Goal: Communication & Community: Answer question/provide support

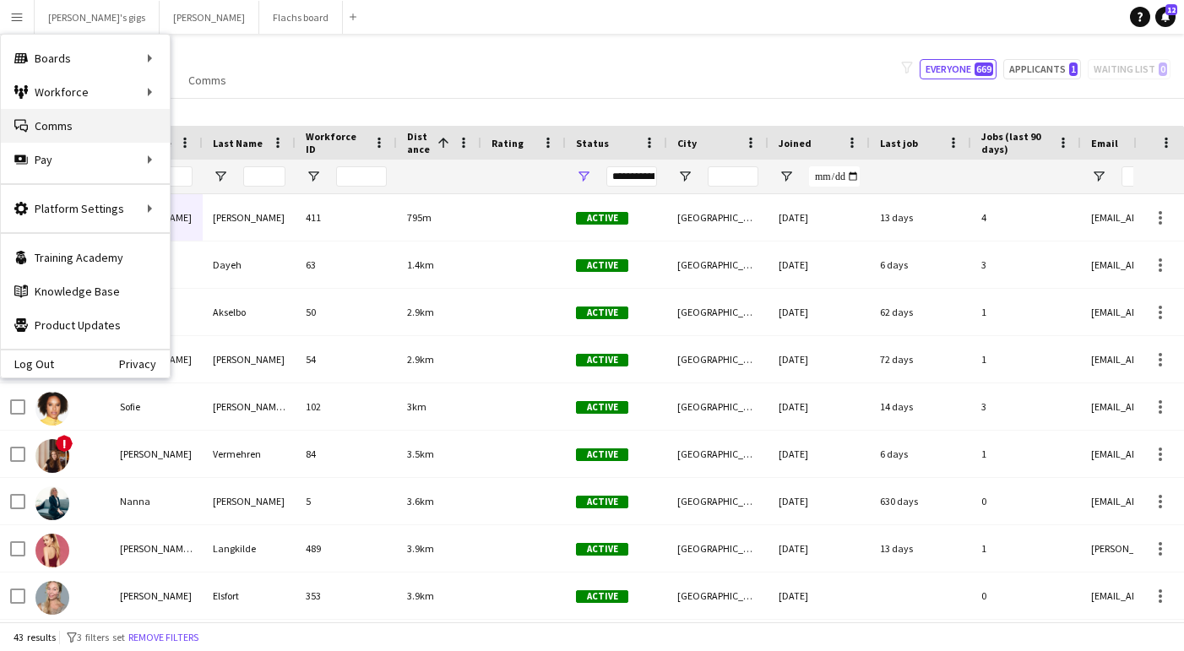
click at [67, 134] on link "Comms Comms" at bounding box center [85, 126] width 169 height 34
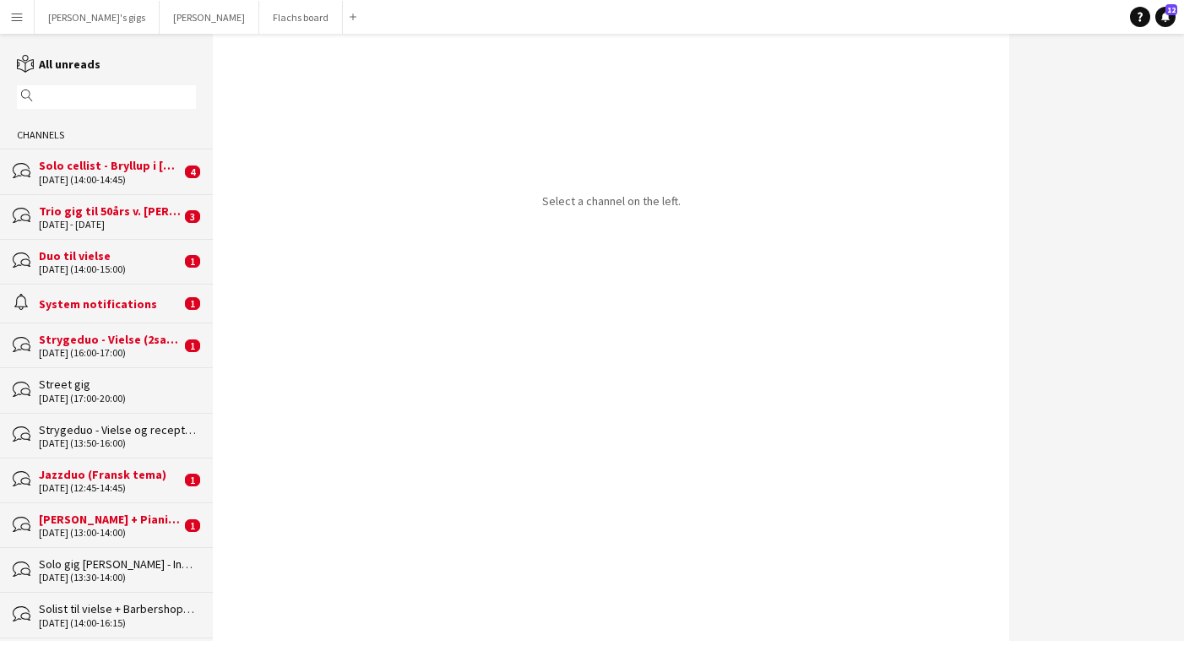
click at [78, 161] on div "Solo cellist - Bryllup i [GEOGRAPHIC_DATA]" at bounding box center [110, 165] width 142 height 15
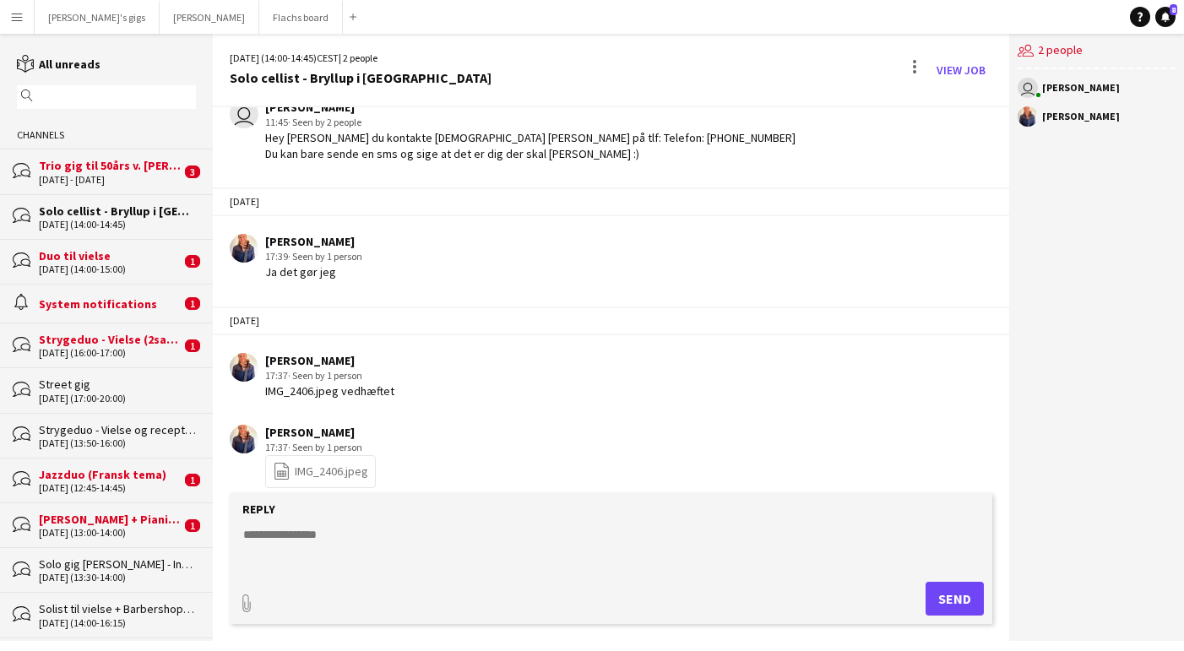
scroll to position [606, 0]
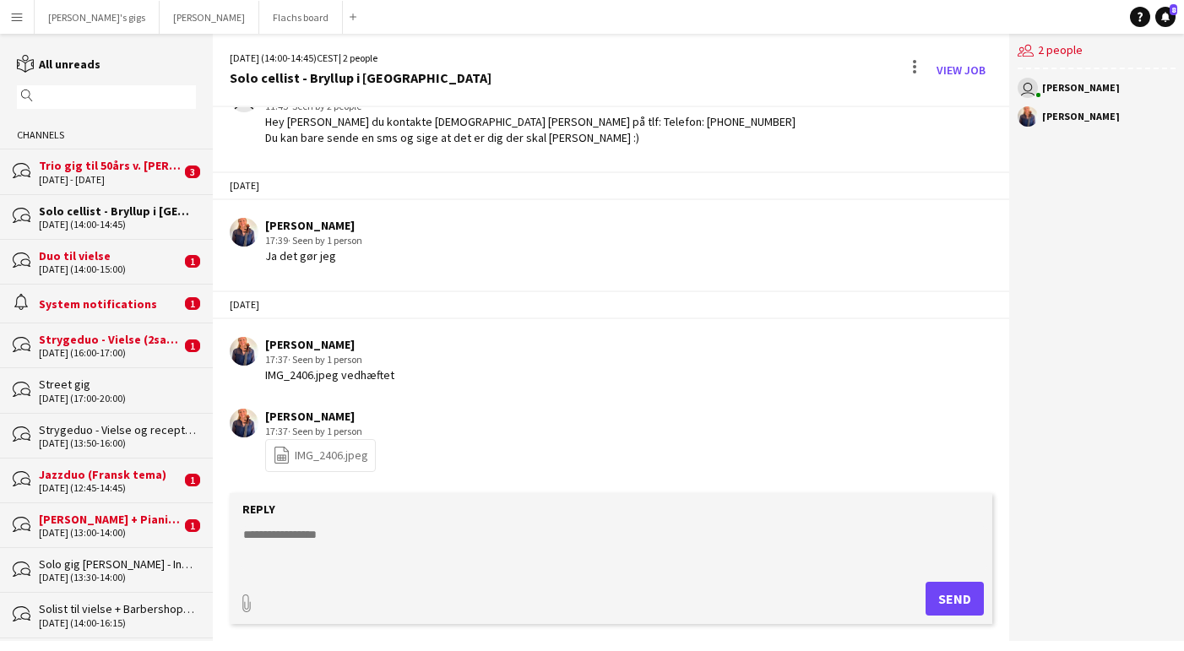
click at [316, 449] on link "file-spreadsheet IMG_2406.jpeg" at bounding box center [320, 455] width 95 height 19
click at [432, 553] on textarea at bounding box center [615, 548] width 746 height 44
type textarea "**********"
click at [943, 587] on button "Send" at bounding box center [955, 599] width 58 height 34
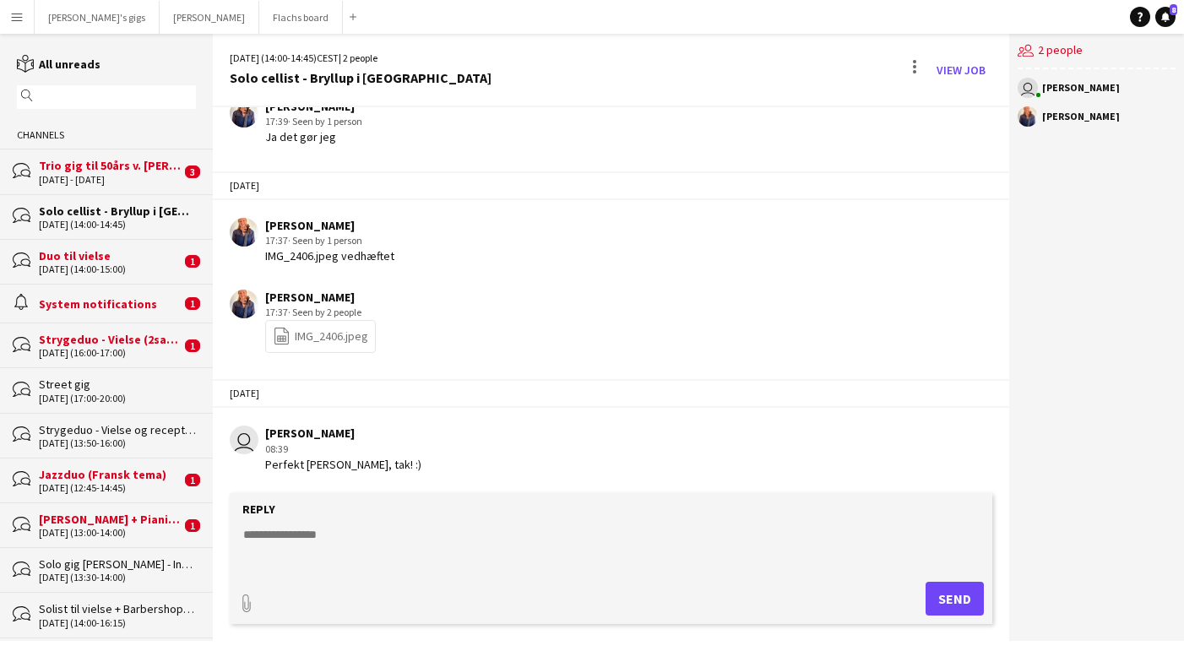
click at [94, 177] on div "6 - 7 Sep 2025" at bounding box center [110, 180] width 142 height 12
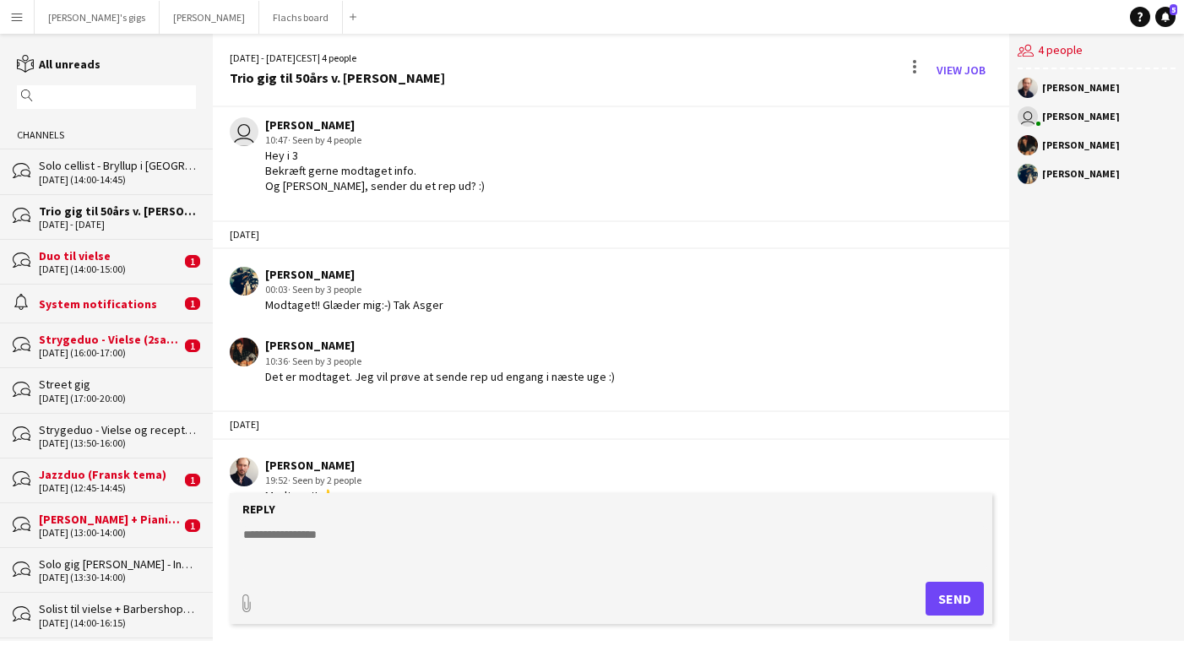
scroll to position [82, 0]
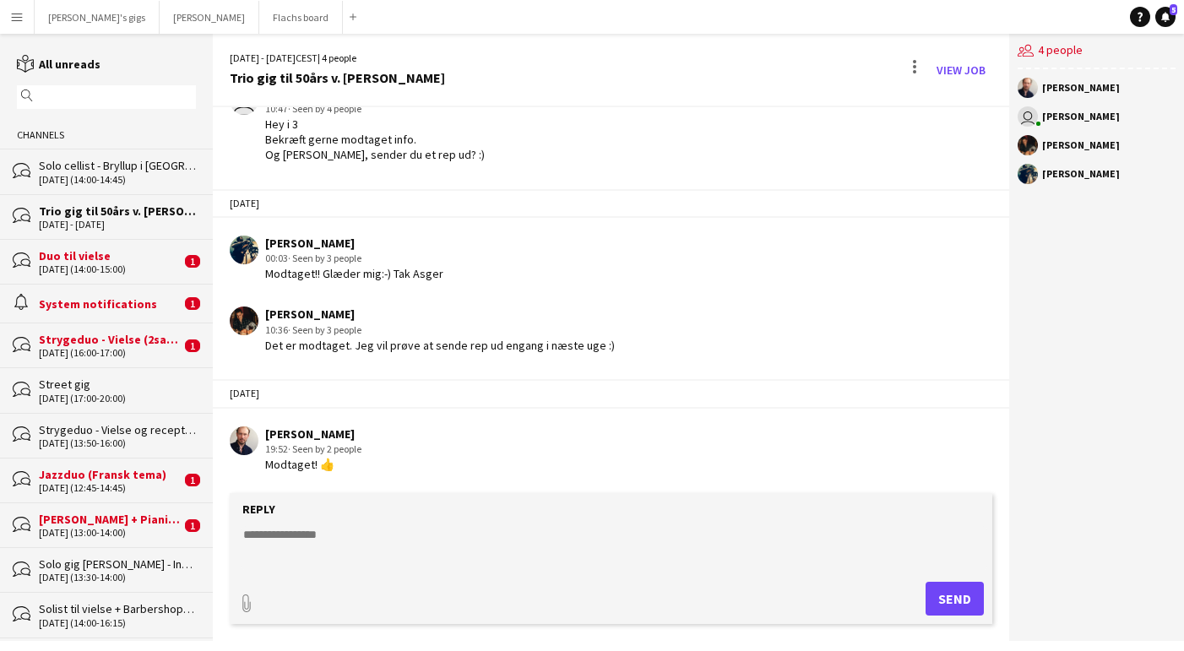
click at [108, 270] on div "26-07-2025 (14:00-15:00)" at bounding box center [110, 270] width 142 height 12
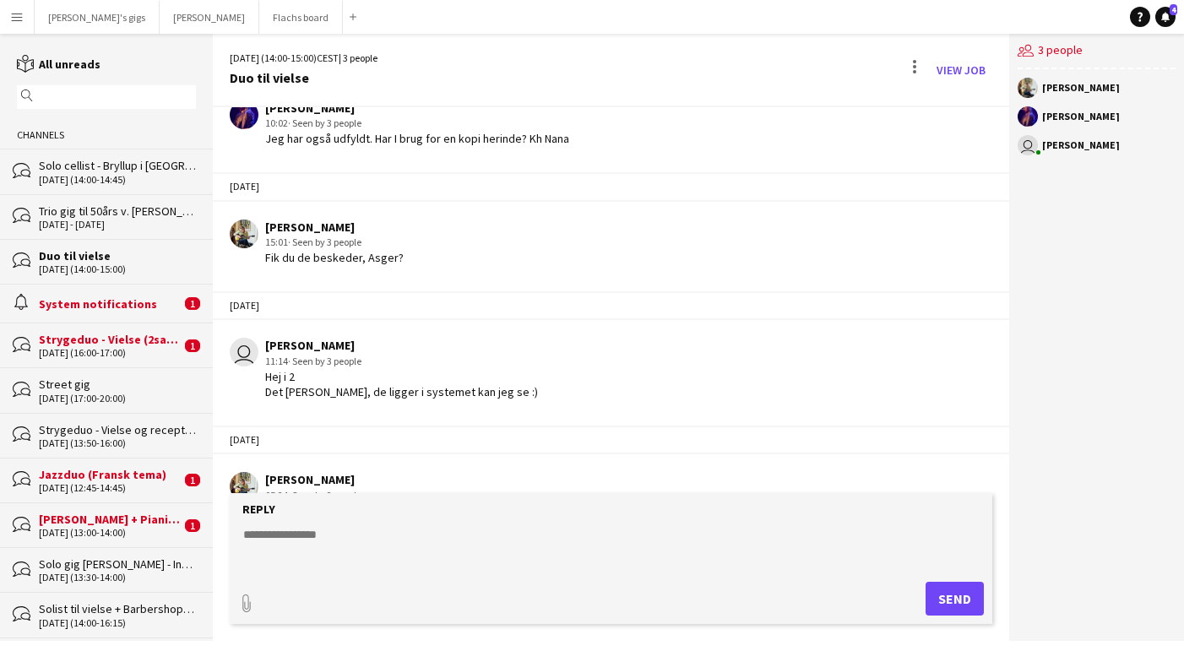
scroll to position [695, 0]
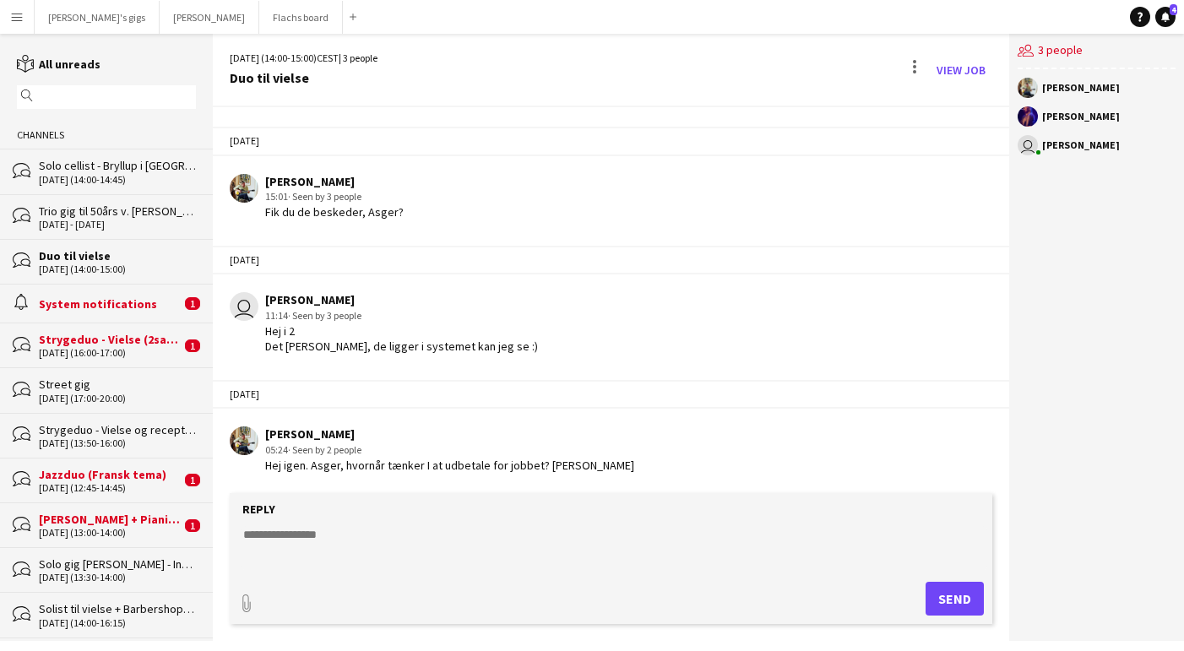
click at [403, 538] on textarea at bounding box center [615, 548] width 746 height 44
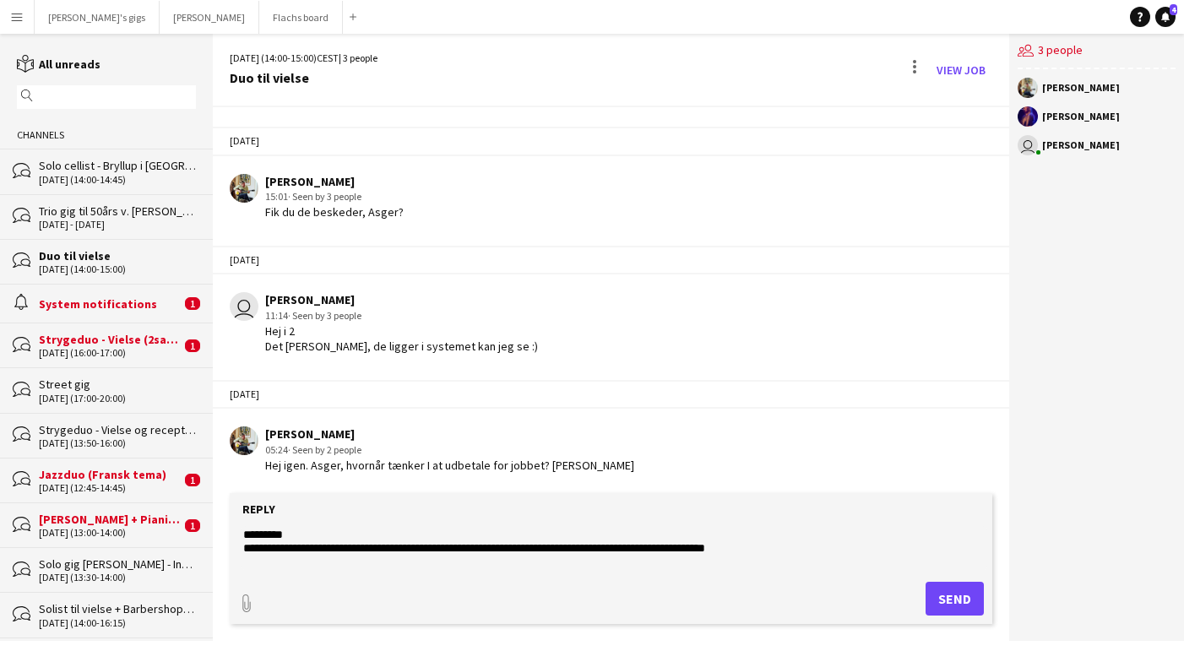
type textarea "**********"
click at [957, 585] on button "Send" at bounding box center [955, 599] width 58 height 34
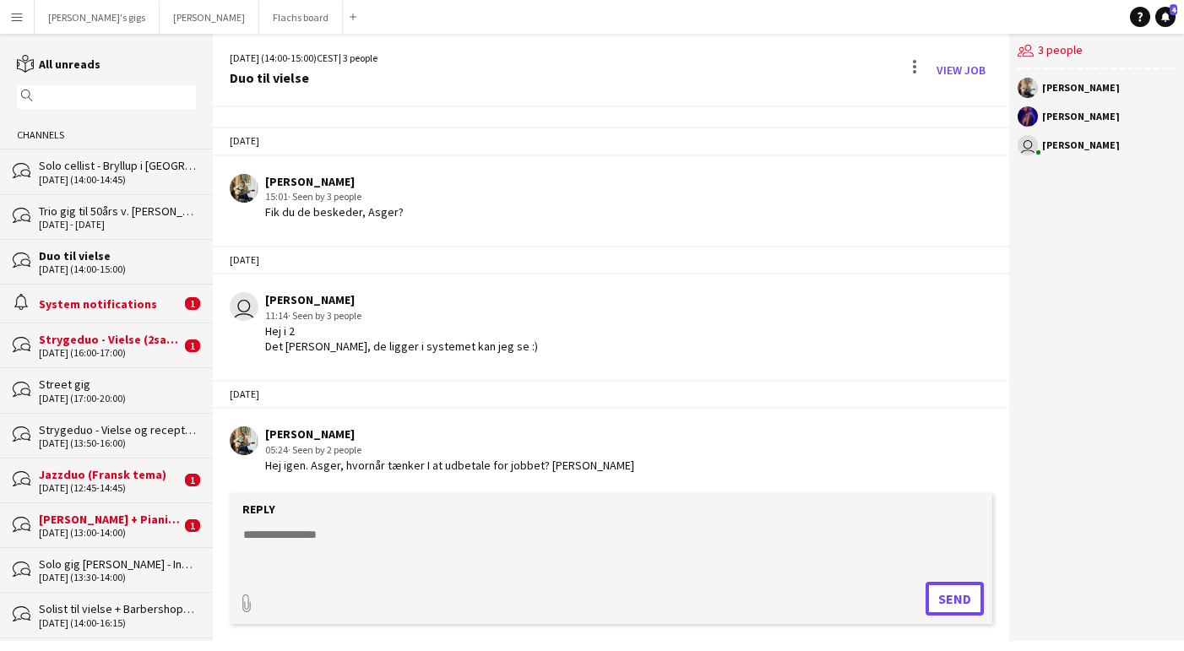
scroll to position [814, 0]
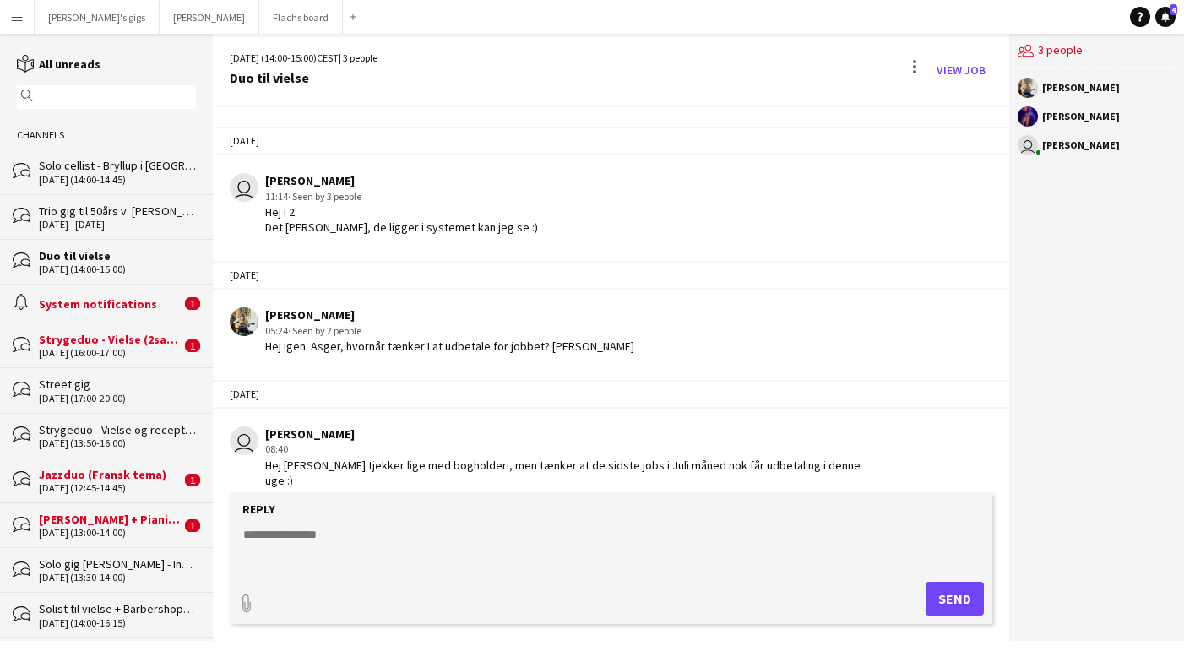
click at [65, 302] on div "System notifications" at bounding box center [110, 304] width 142 height 15
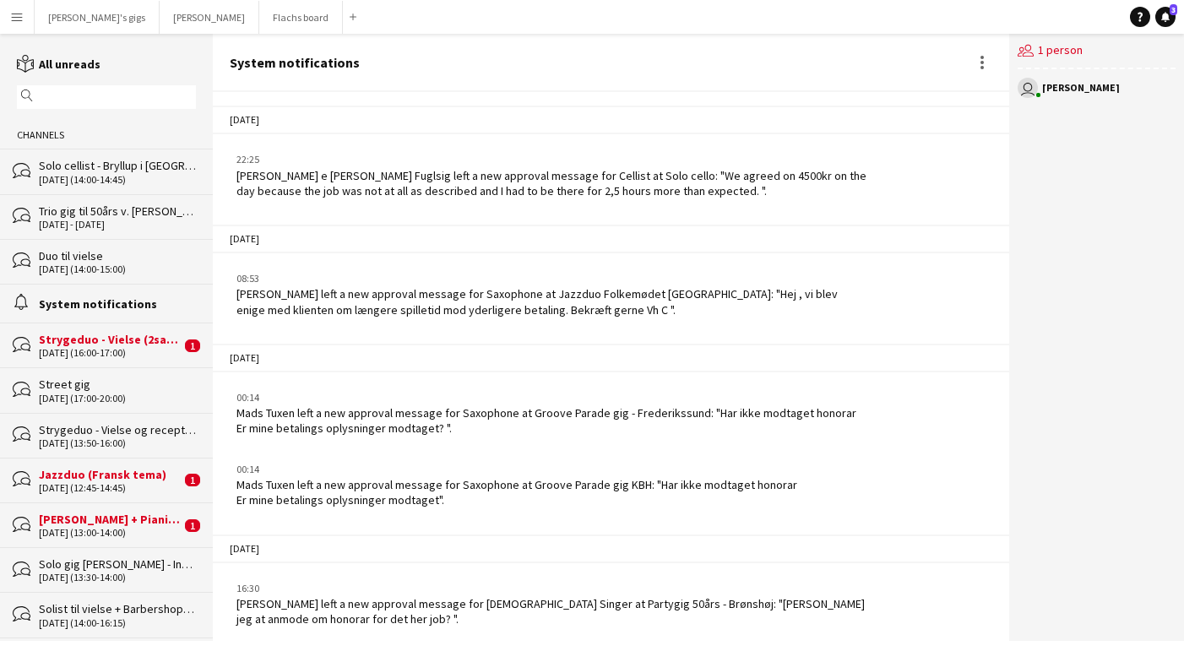
scroll to position [291, 0]
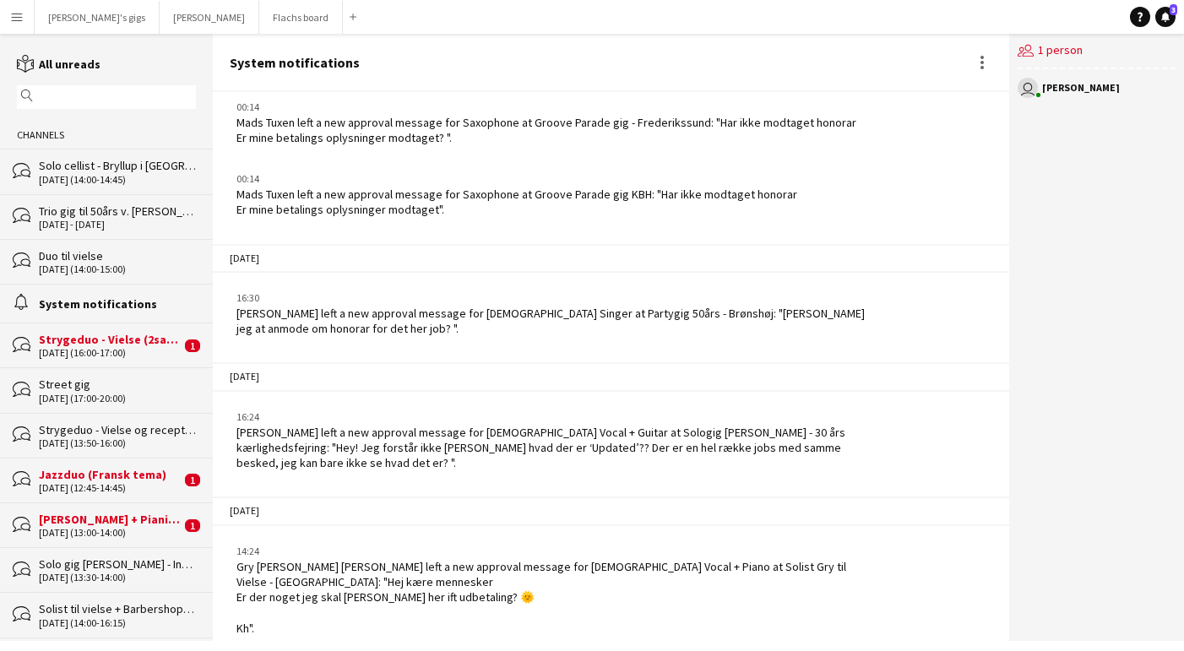
click at [95, 336] on div "Strygeduo - Vielse (2sange) - Svendborg" at bounding box center [110, 339] width 142 height 15
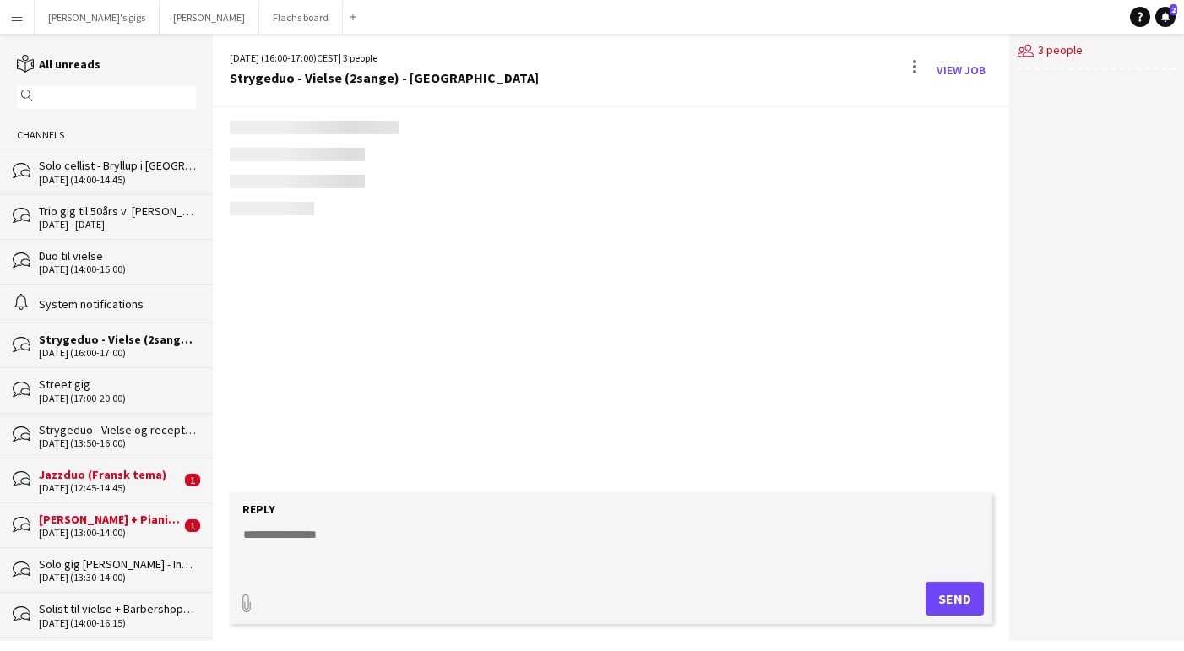
scroll to position [907, 0]
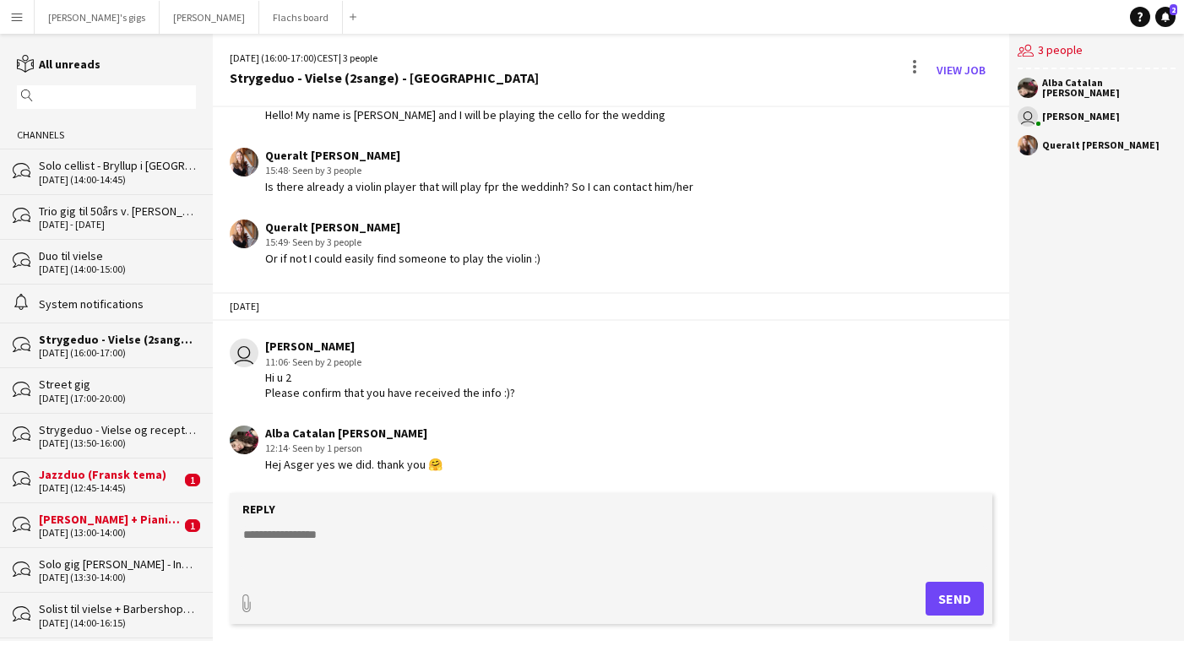
click at [101, 488] on div "17-08-2025 (12:45-14:45)" at bounding box center [110, 488] width 142 height 12
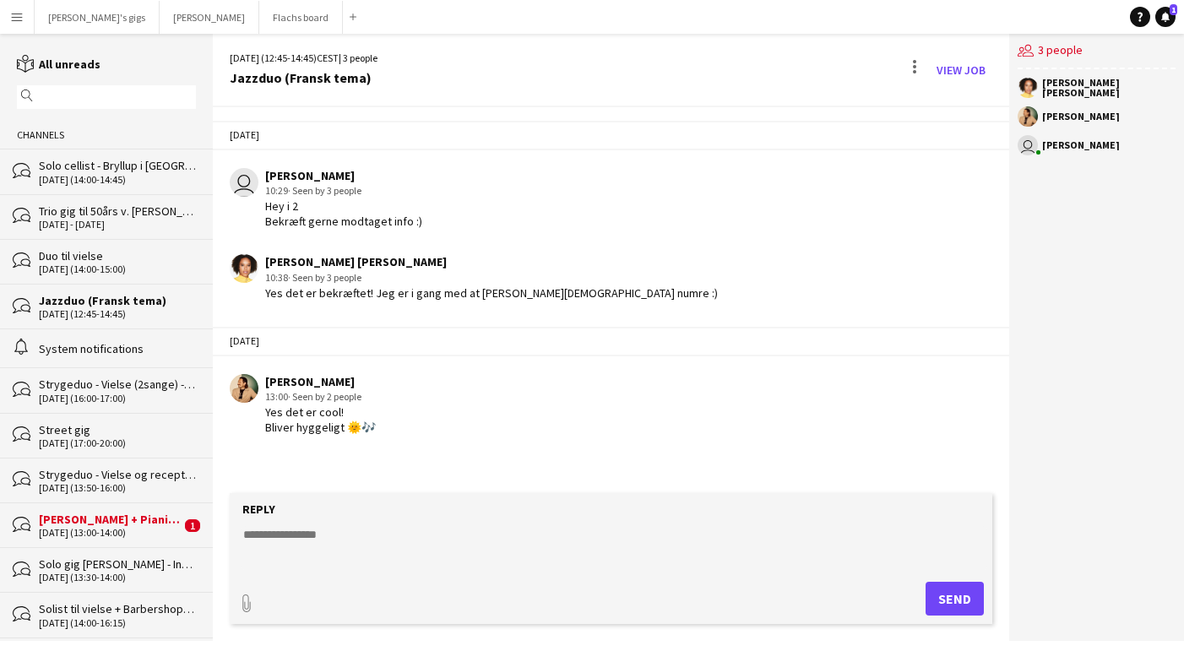
click at [148, 497] on div "bubbles Strygeduo - Vielse og reception 30-08-2025 (13:50-16:00)" at bounding box center [106, 480] width 213 height 45
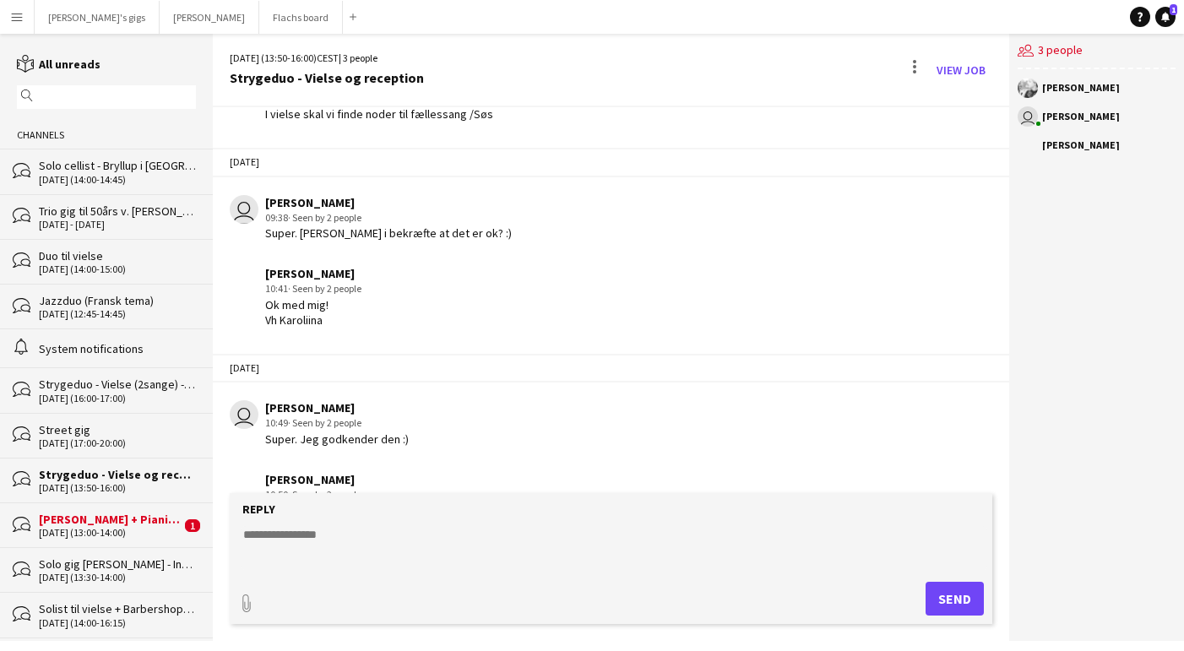
scroll to position [1047, 0]
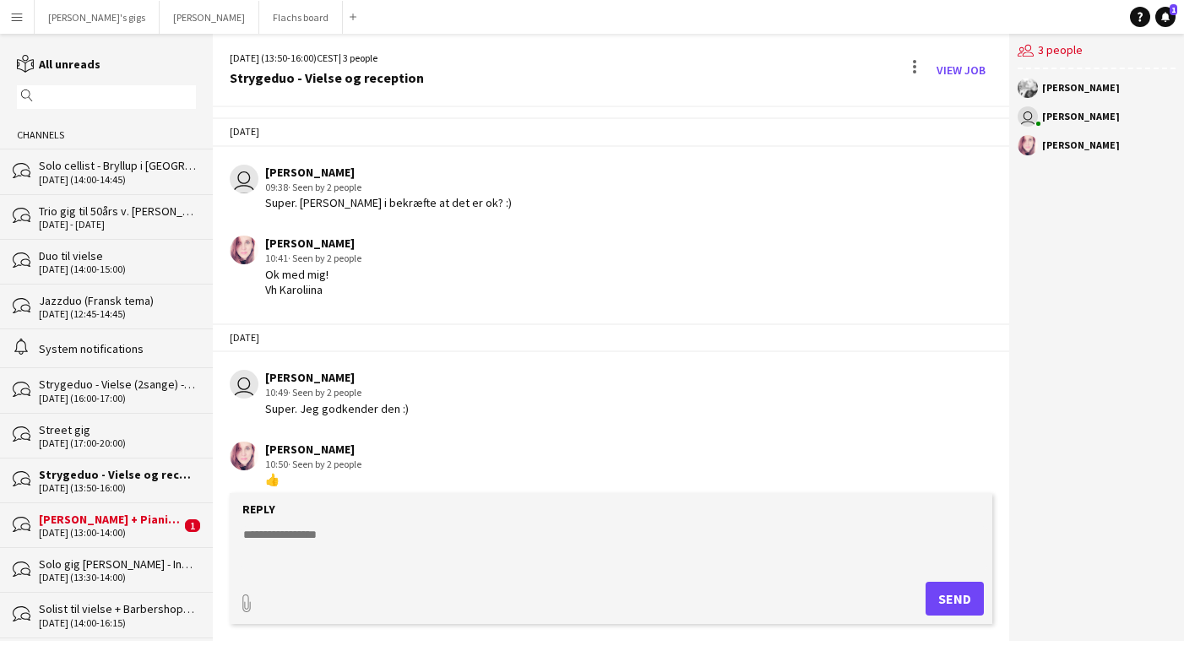
click at [156, 518] on div "[PERSON_NAME] + Pianist til begravelse" at bounding box center [110, 519] width 142 height 15
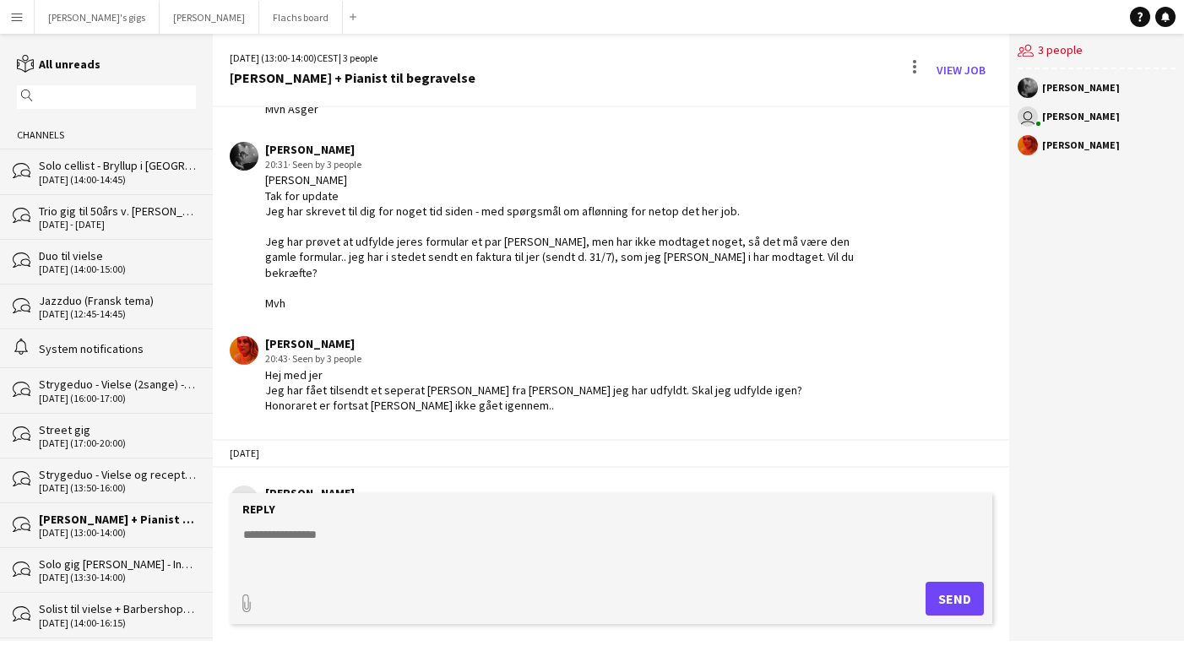
scroll to position [901, 0]
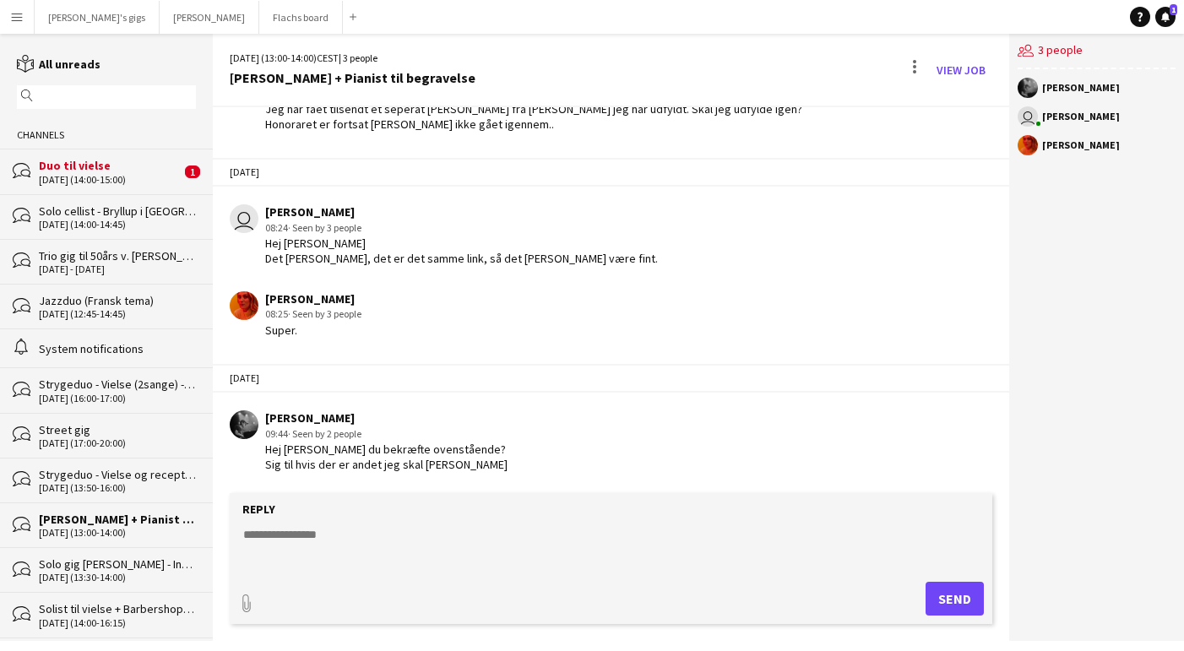
click at [580, 549] on textarea at bounding box center [615, 548] width 746 height 44
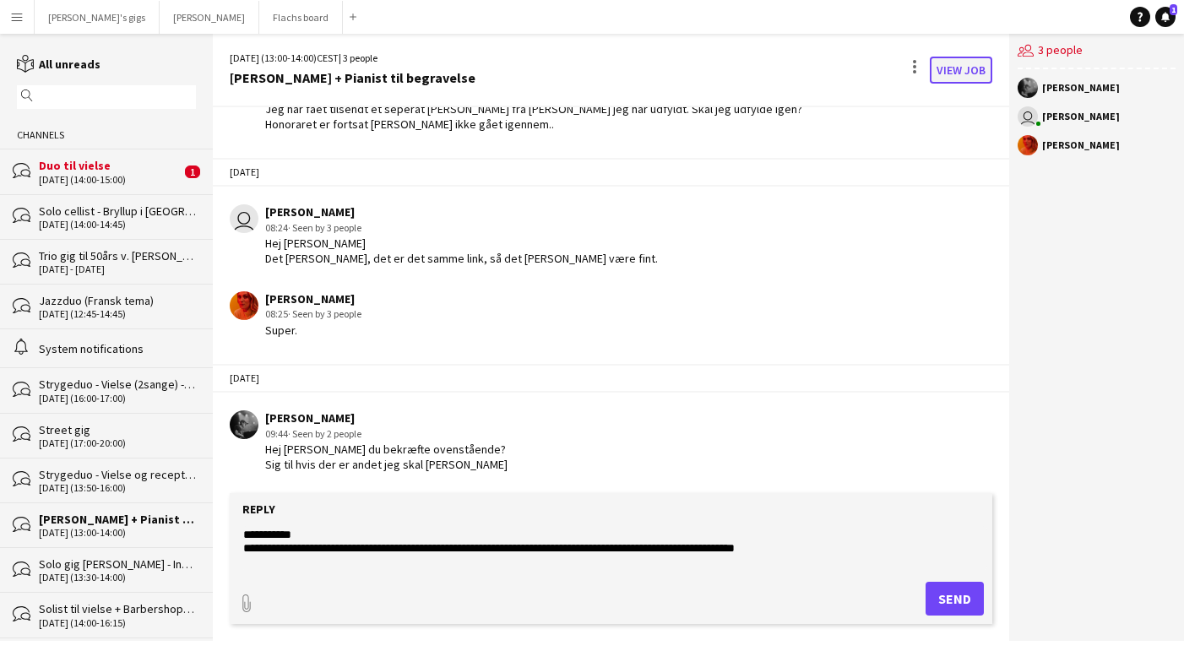
click at [958, 74] on link "View Job" at bounding box center [961, 70] width 63 height 27
click at [792, 551] on textarea "**********" at bounding box center [615, 548] width 746 height 44
paste textarea "**********"
type textarea "**********"
click at [975, 605] on button "Send" at bounding box center [955, 599] width 58 height 34
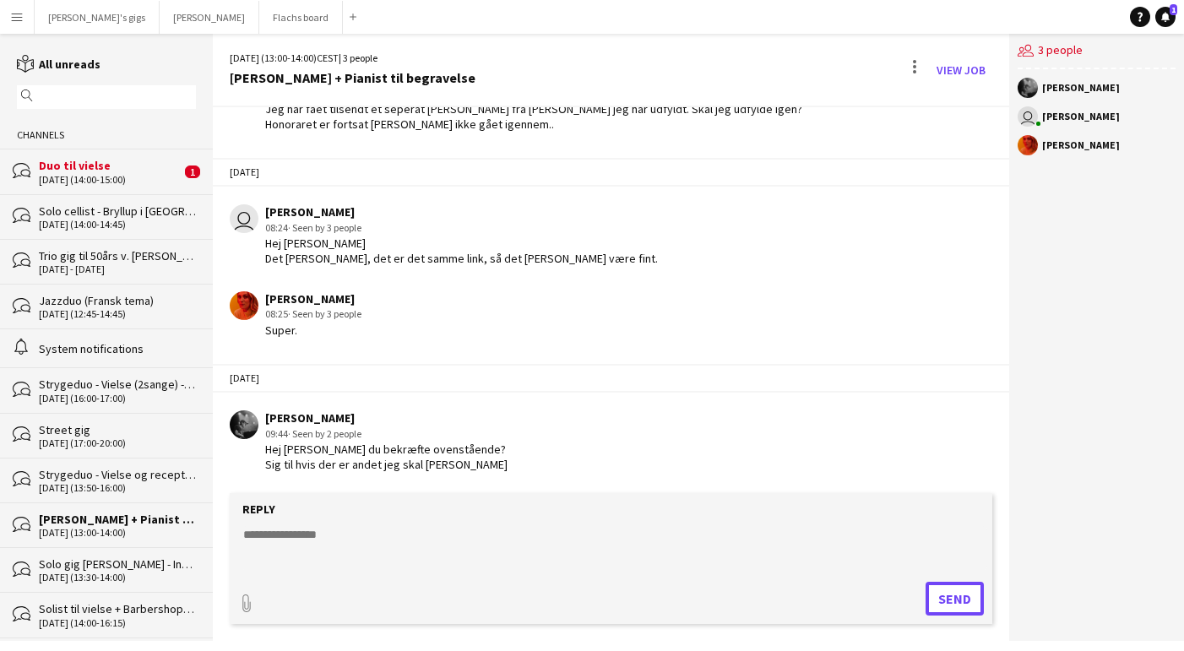
scroll to position [1036, 0]
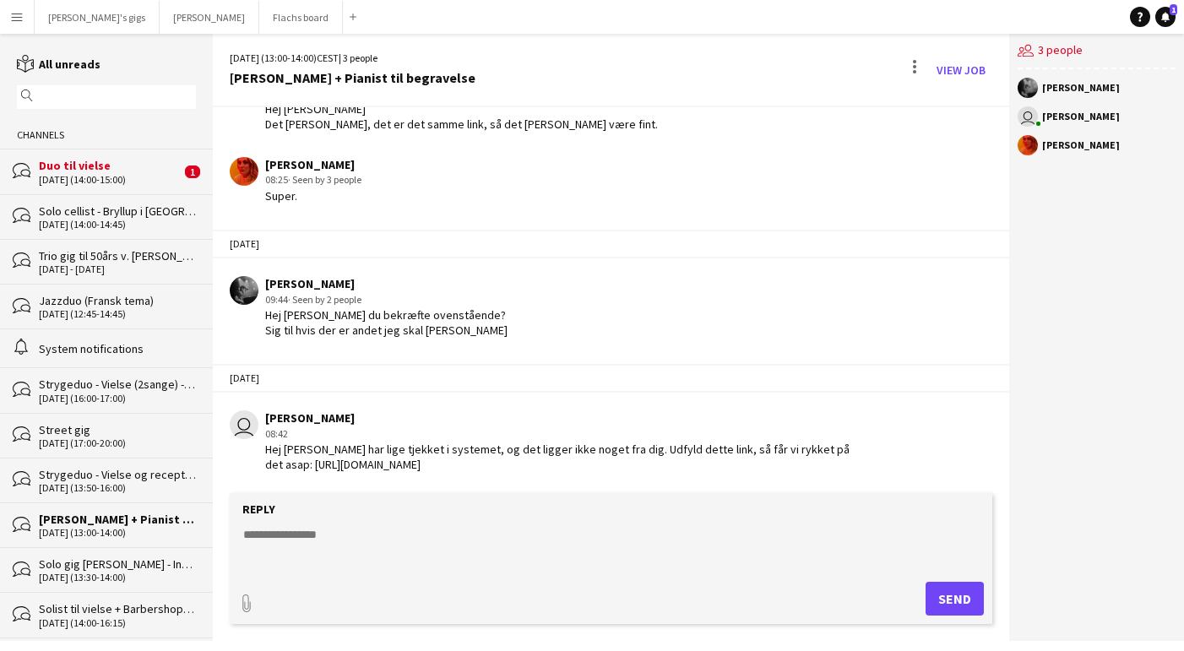
click at [81, 167] on div "Duo til vielse" at bounding box center [110, 165] width 142 height 15
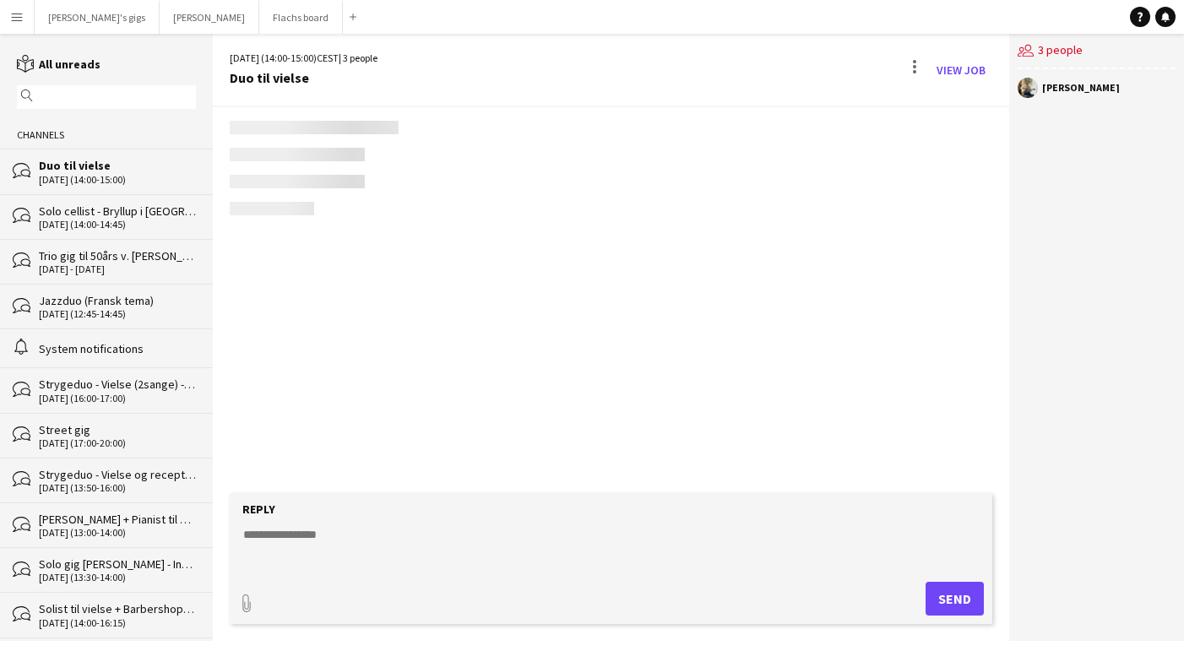
scroll to position [901, 0]
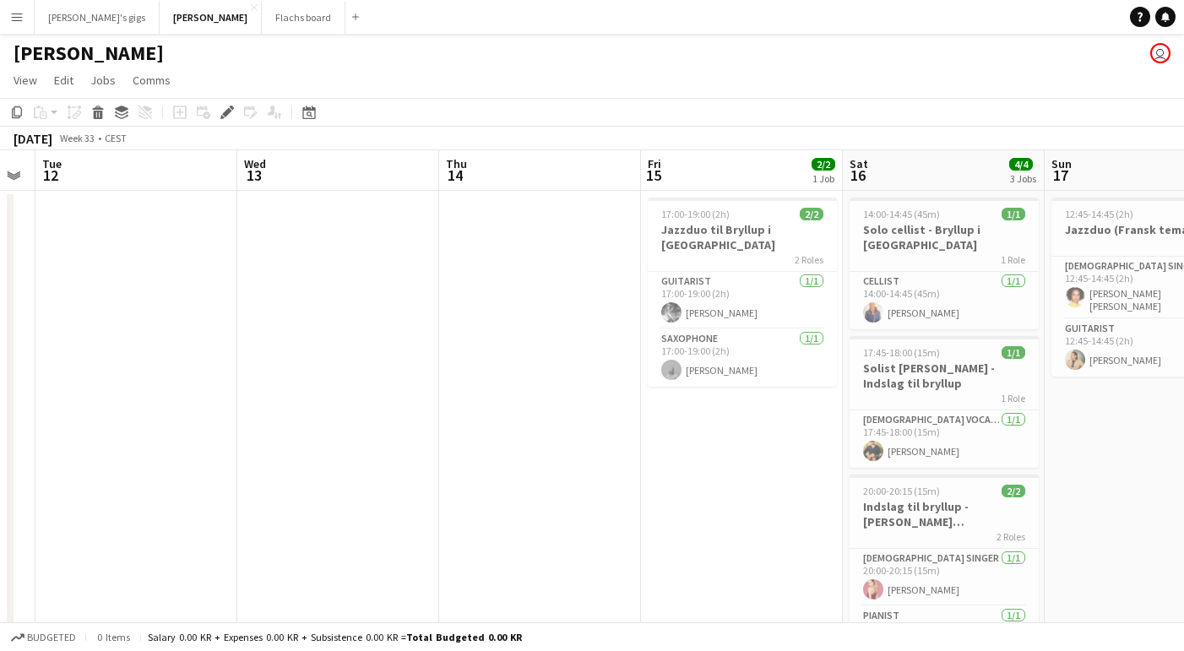
scroll to position [0, 634]
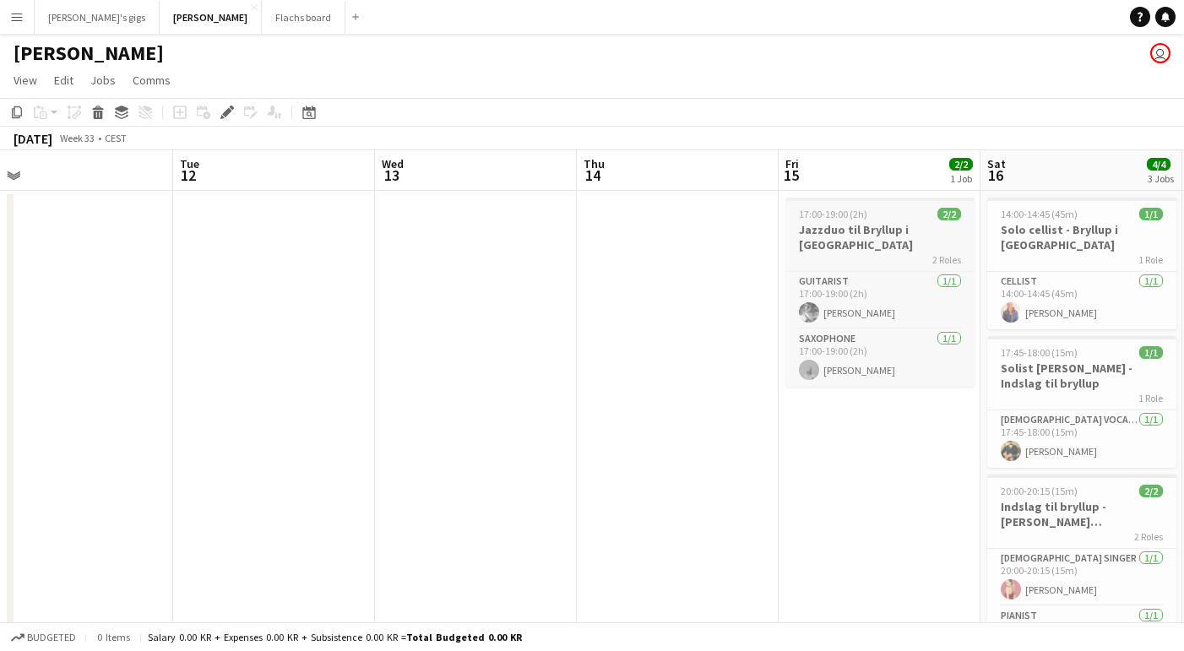
click at [880, 227] on h3 "Jazzduo til Bryllup i [GEOGRAPHIC_DATA]" at bounding box center [880, 237] width 189 height 30
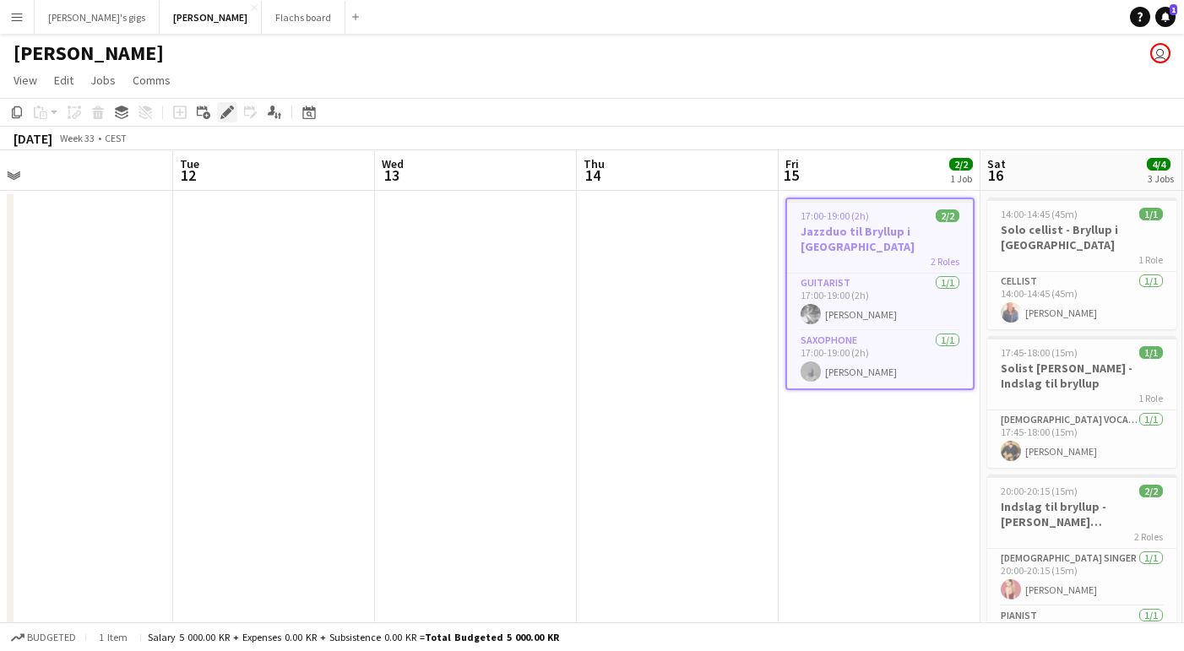
click at [218, 111] on div "Edit" at bounding box center [227, 112] width 20 height 20
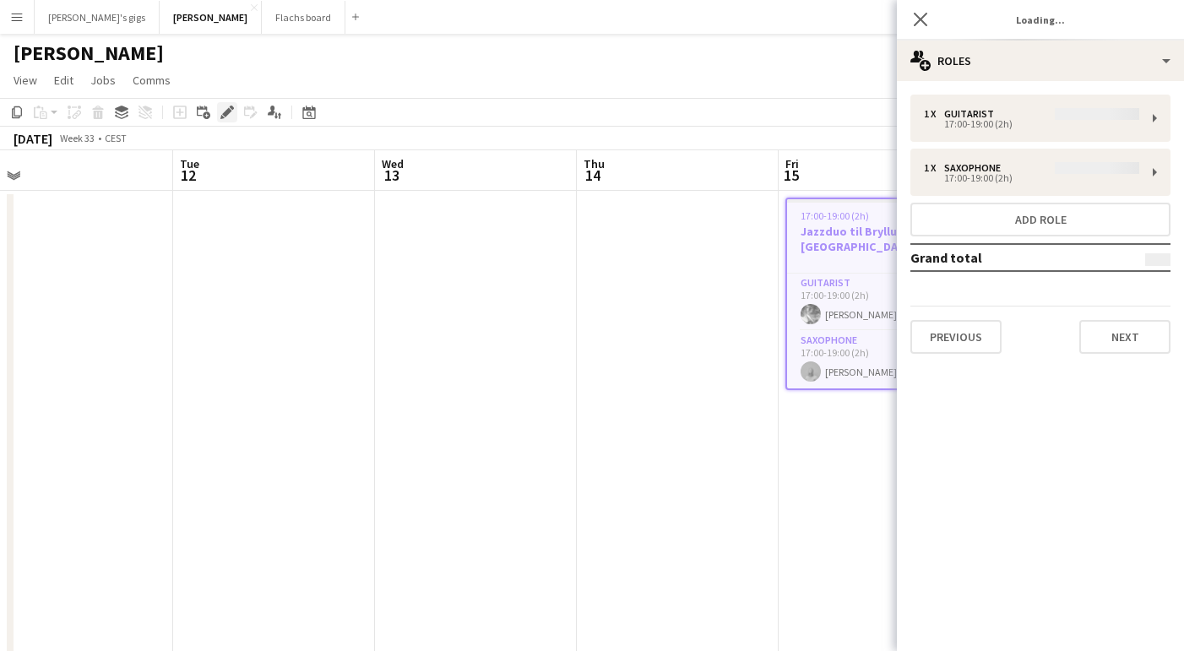
type input "**********"
click at [1098, 333] on button "Next" at bounding box center [1125, 337] width 91 height 34
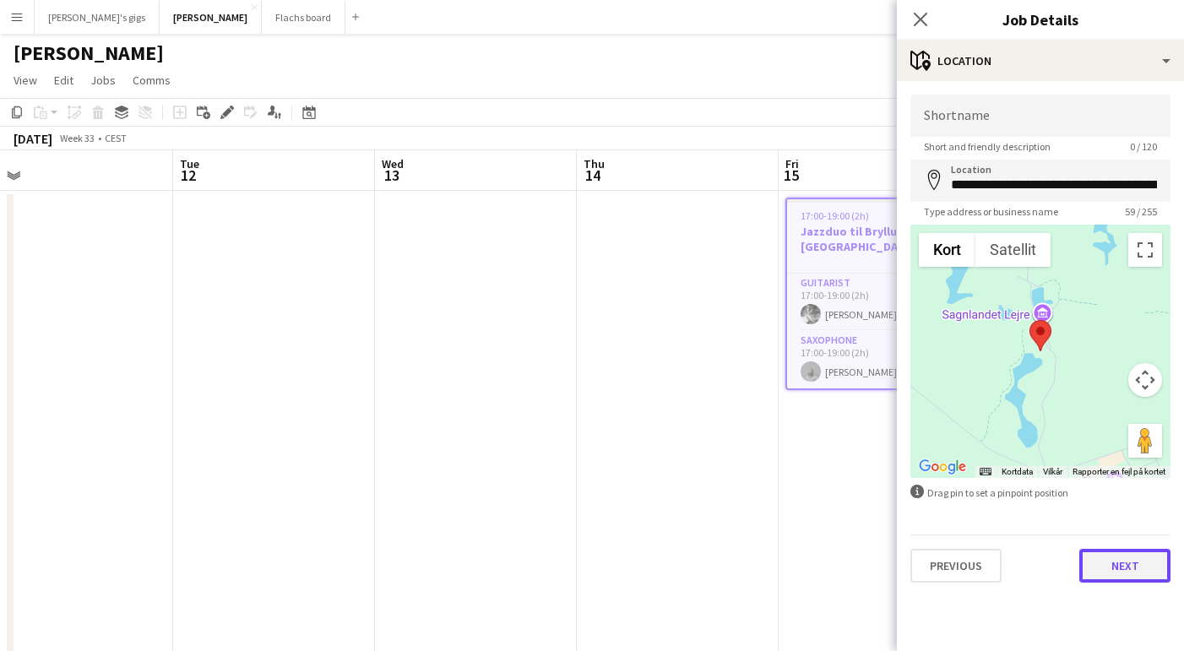
click at [1105, 552] on button "Next" at bounding box center [1125, 566] width 91 height 34
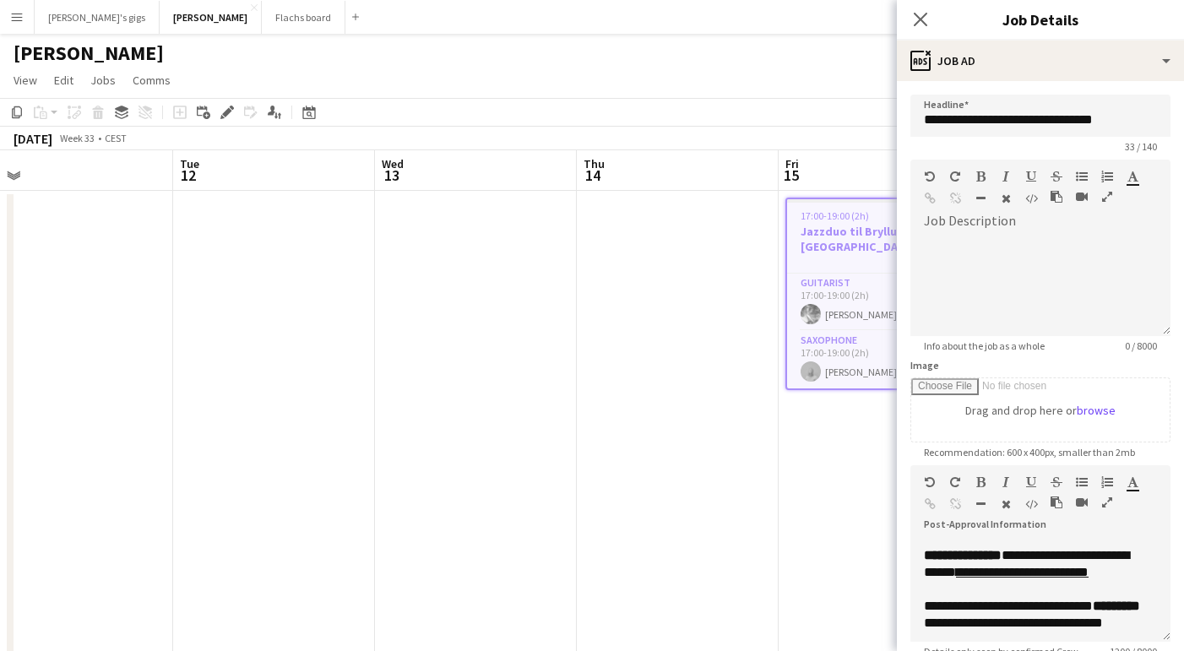
scroll to position [347, 0]
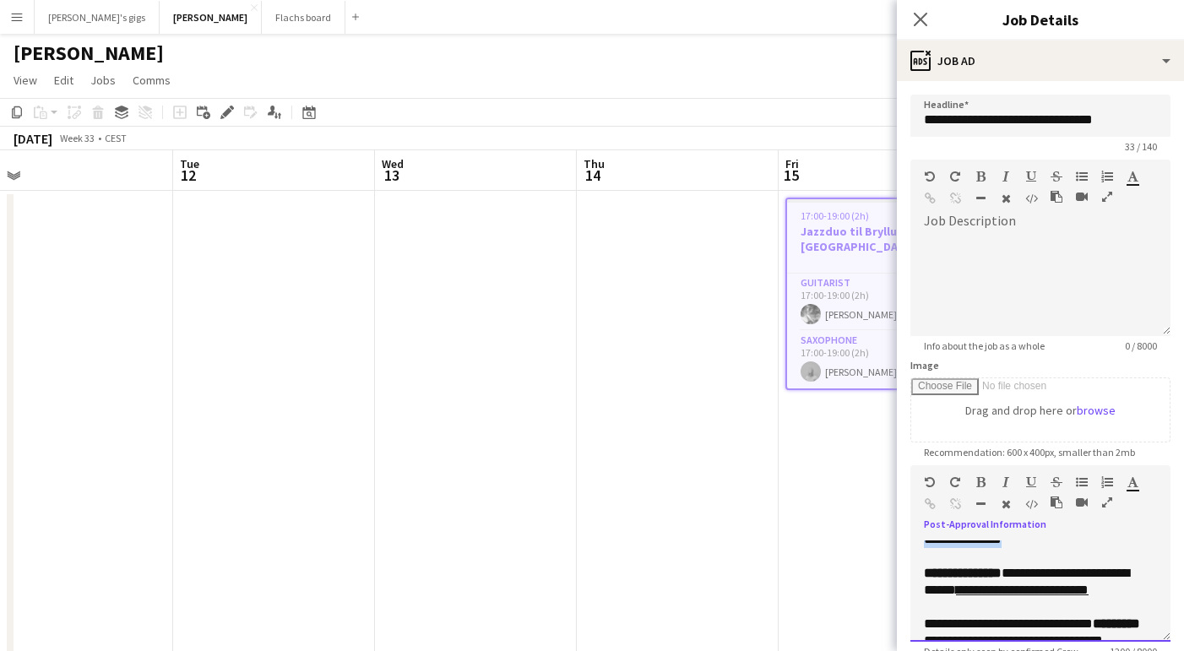
drag, startPoint x: 1053, startPoint y: 574, endPoint x: 1020, endPoint y: 552, distance: 39.6
click at [1020, 548] on p "**********" at bounding box center [1040, 532] width 233 height 34
copy span "**********"
